Goal: Contribute content: Add original content to the website for others to see

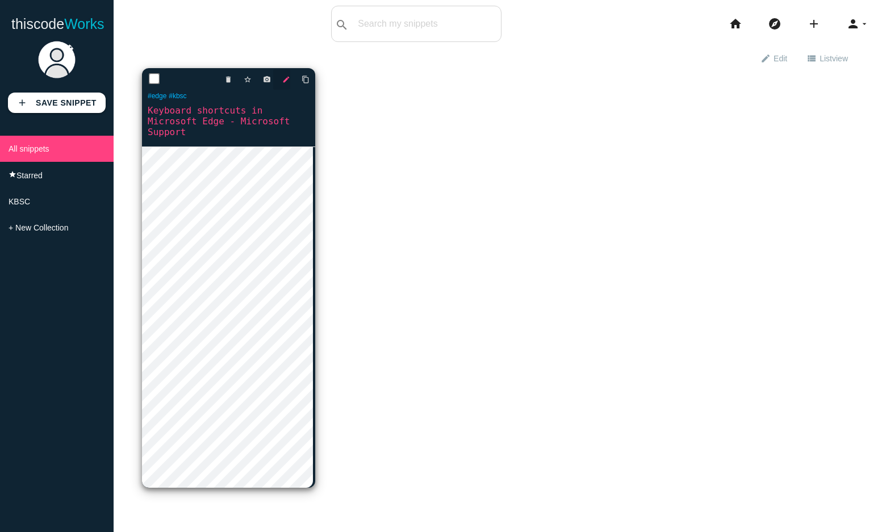
click at [285, 77] on icon "edit" at bounding box center [286, 79] width 8 height 20
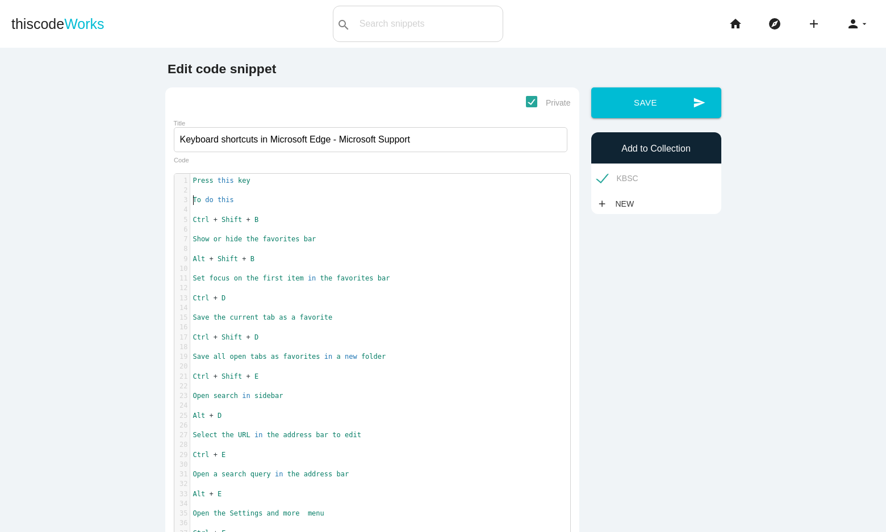
scroll to position [3, 0]
click at [193, 200] on span "To" at bounding box center [197, 200] width 8 height 8
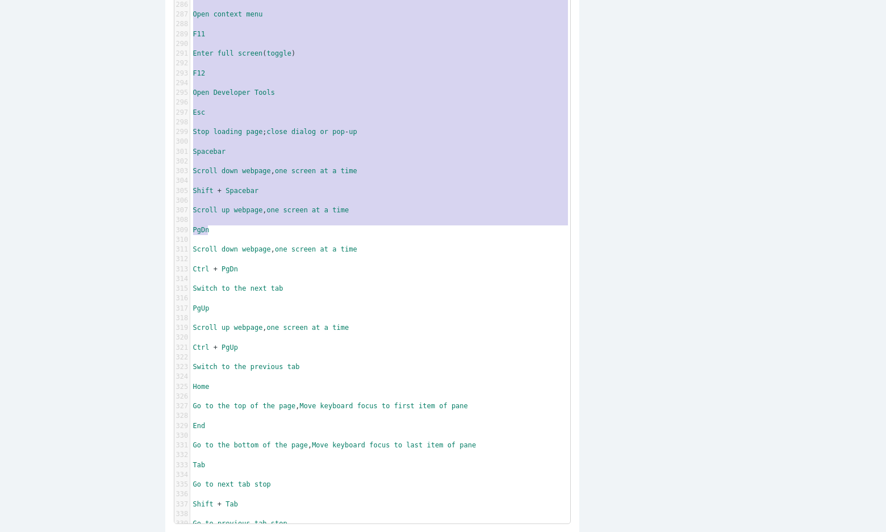
scroll to position [0, 0]
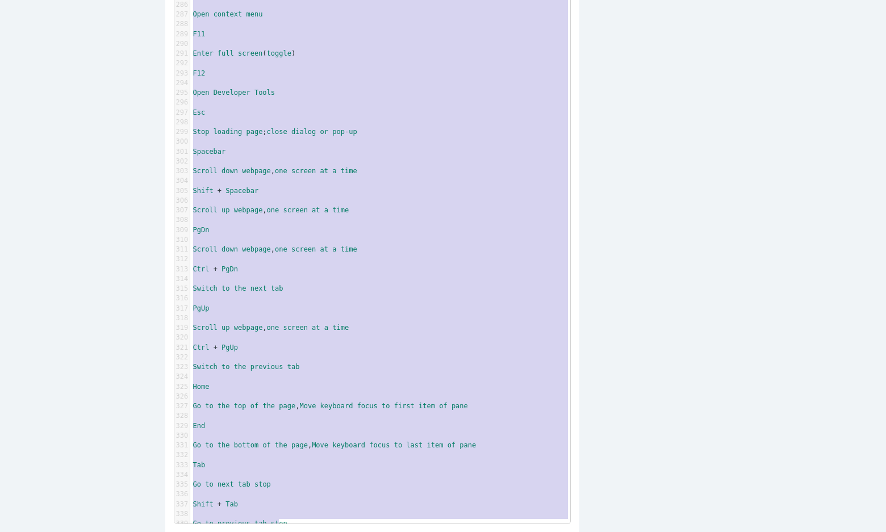
drag, startPoint x: 189, startPoint y: 221, endPoint x: 328, endPoint y: 557, distance: 363.1
click at [328, 532] on html "thiscode Works search All: All: Code: Title: Tag: All: Code: Title: Tag: search…" at bounding box center [443, 266] width 886 height 532
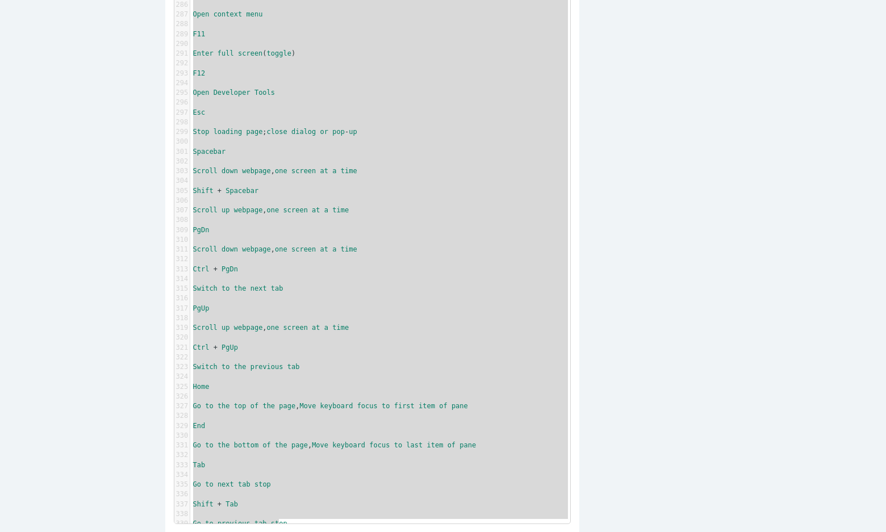
type textarea "Lore + Ipsum + D Sita co adip eli seddoeius tem Inc + Utlab + E Dol magna al en…"
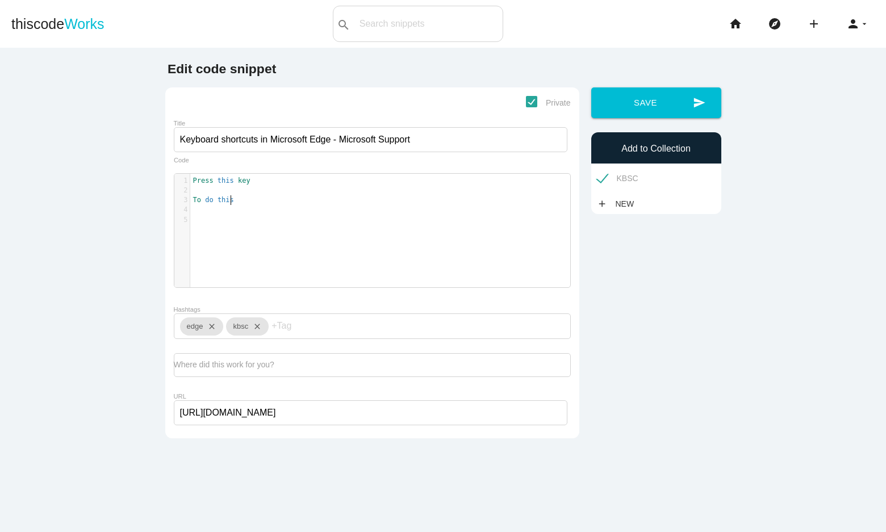
type textarea "Press this key To do this"
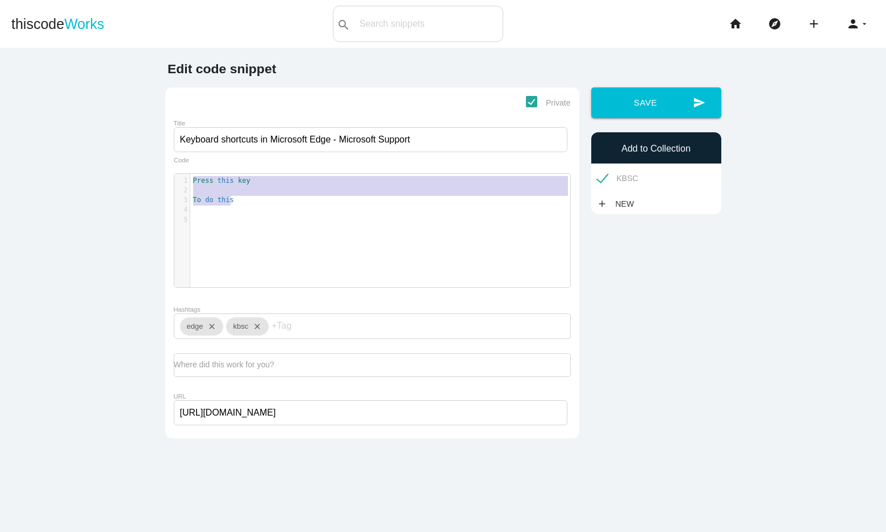
drag, startPoint x: 241, startPoint y: 200, endPoint x: 176, endPoint y: 182, distance: 67.4
click at [190, 182] on div "1 Press this key 2 ​ 3 To do this 4 ​ 5 ​" at bounding box center [384, 200] width 388 height 49
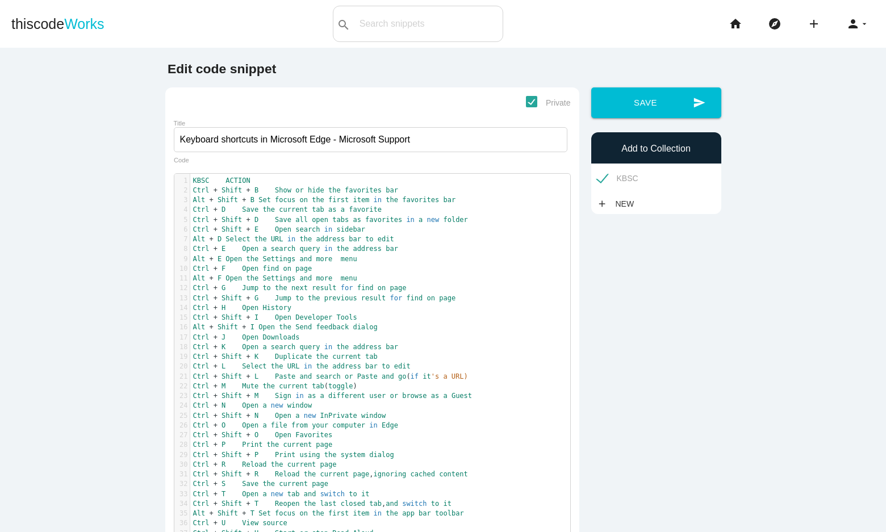
click at [214, 268] on span "Ctrl + F Open find on page" at bounding box center [252, 269] width 119 height 8
type textarea "LORE IPSUMD Sita + Conse + A Elit se doei tem incididun utl Etd + Magna + A Eni…"
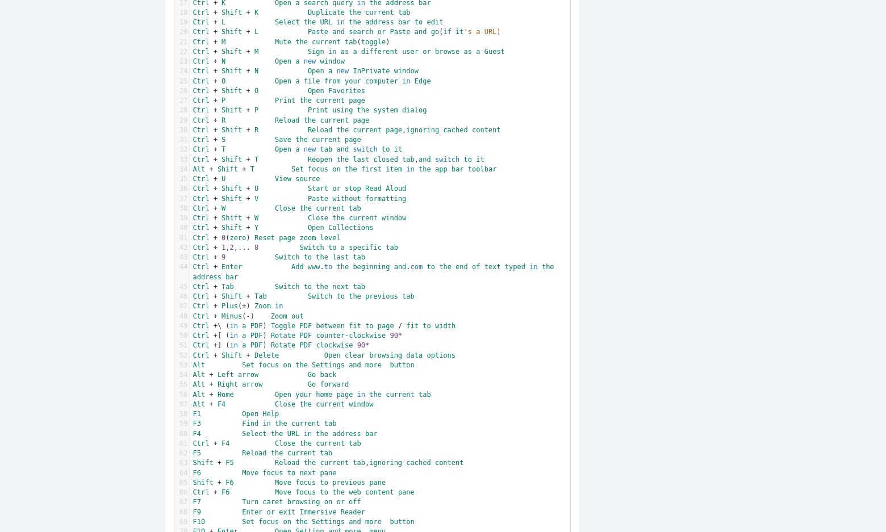
scroll to position [438, 0]
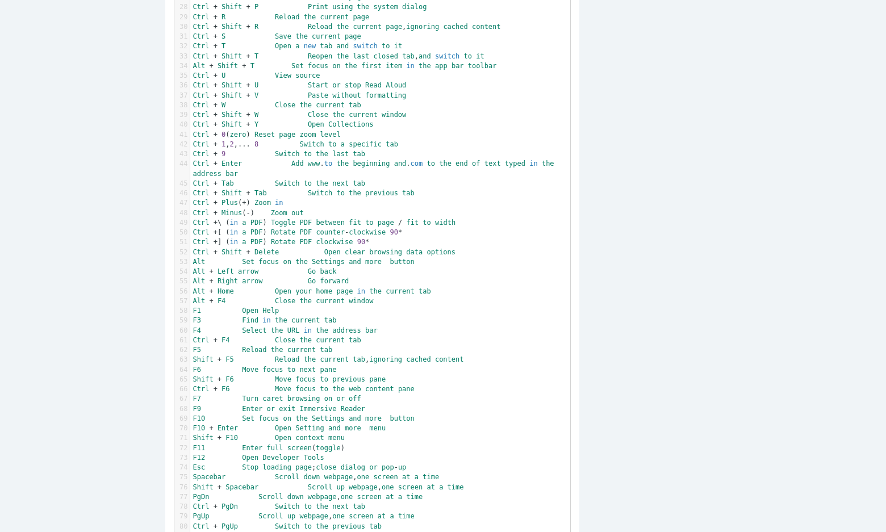
type textarea "​"
drag, startPoint x: 436, startPoint y: 314, endPoint x: 447, endPoint y: 308, distance: 13.0
click at [447, 308] on pre "F1 Open Help" at bounding box center [384, 311] width 388 height 10
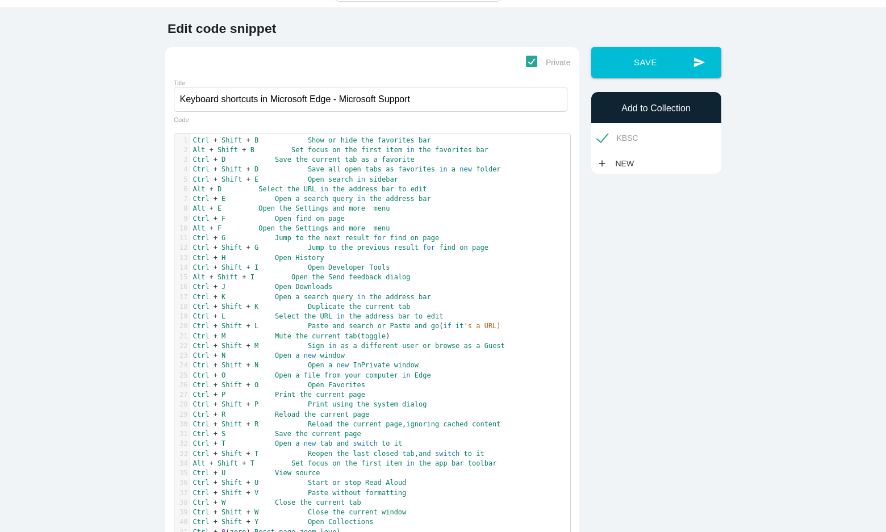
scroll to position [0, 0]
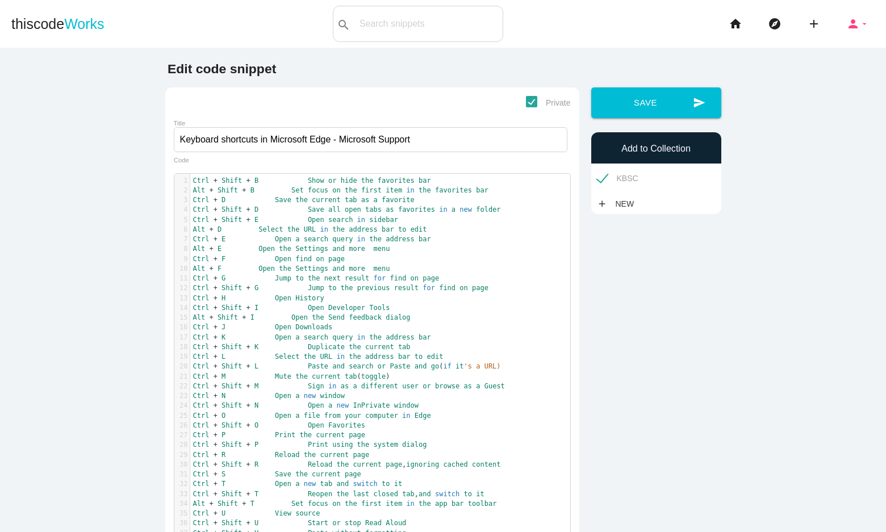
click at [860, 27] on icon "arrow_drop_down" at bounding box center [864, 24] width 9 height 36
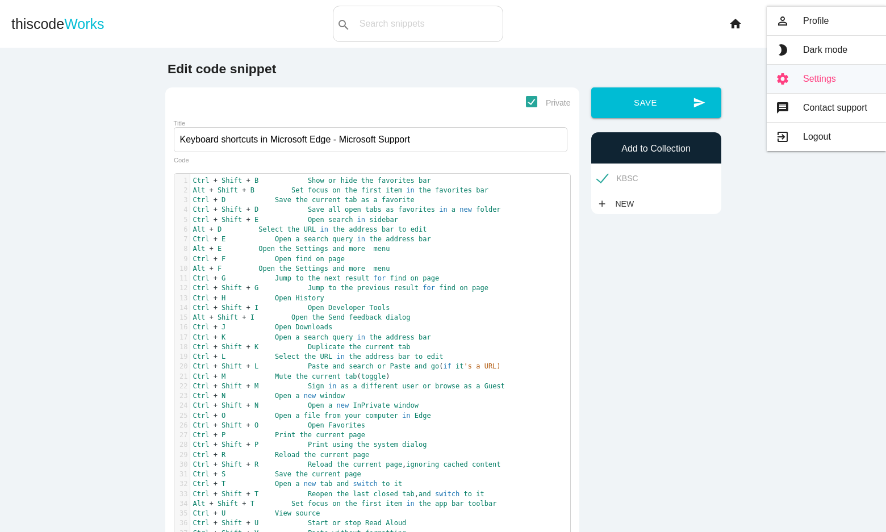
click at [815, 78] on link "settings Settings" at bounding box center [826, 79] width 119 height 28
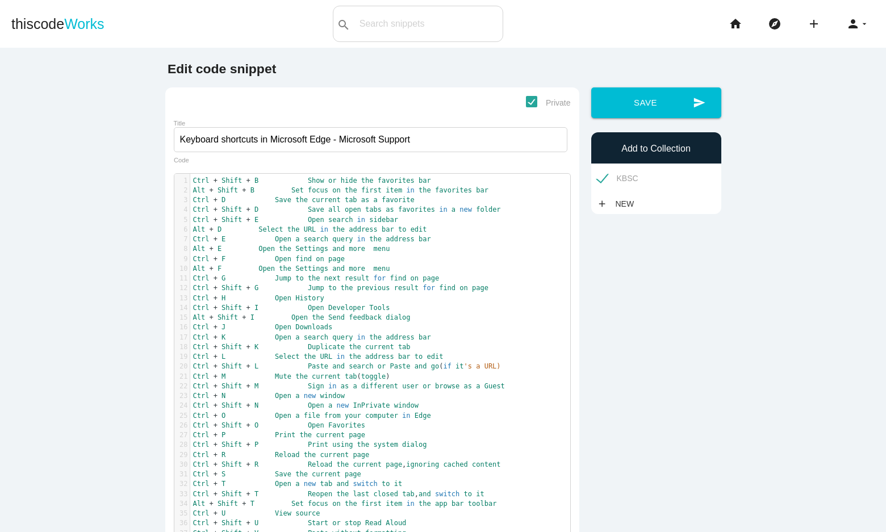
click at [291, 181] on span at bounding box center [299, 181] width 16 height 10
click at [275, 202] on span "Save" at bounding box center [283, 200] width 16 height 8
click at [308, 211] on span "Save" at bounding box center [316, 210] width 16 height 8
click at [308, 218] on span "Open" at bounding box center [316, 220] width 16 height 8
